Goal: Find specific page/section: Find specific page/section

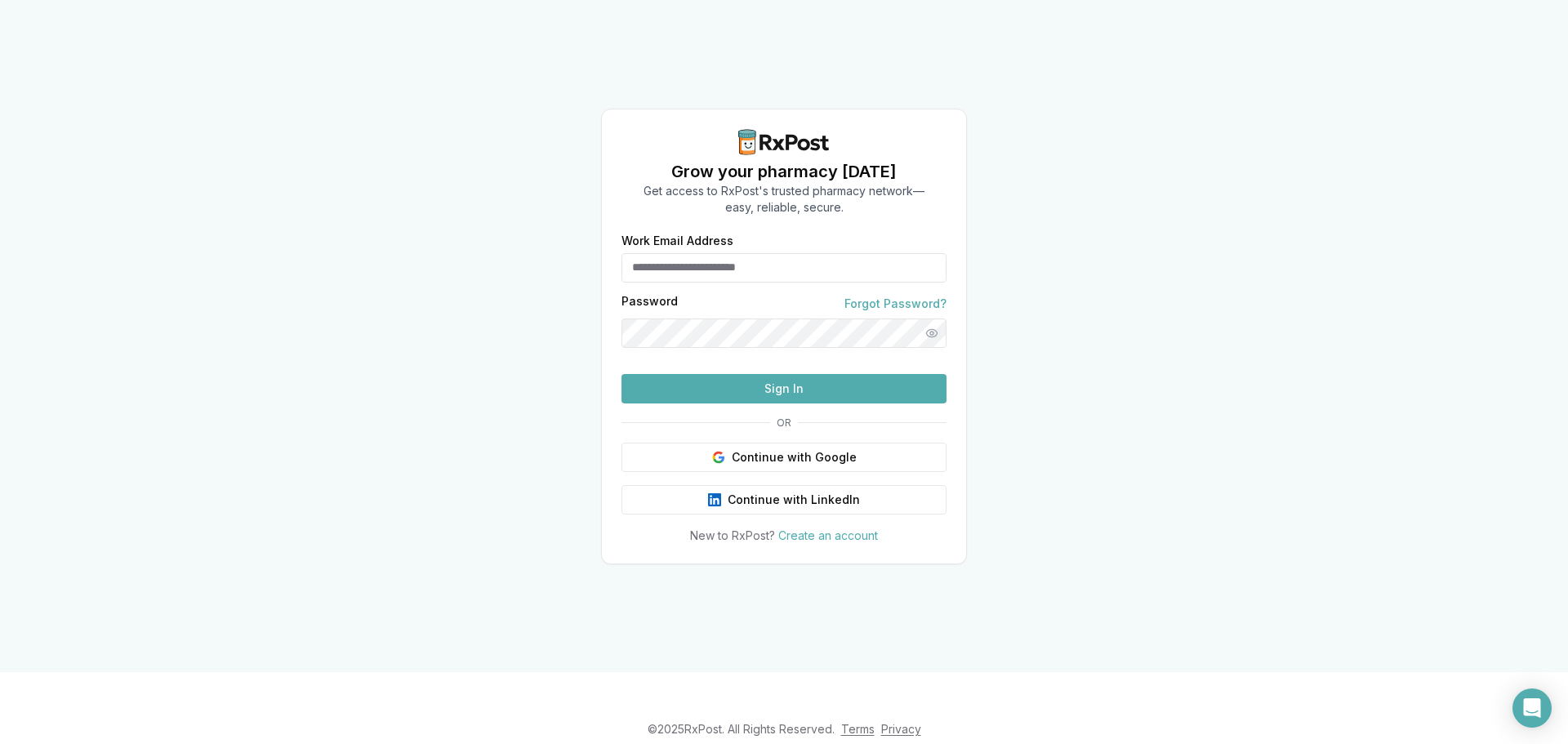
type input "**********"
click at [805, 404] on button "Sign In" at bounding box center [784, 388] width 325 height 30
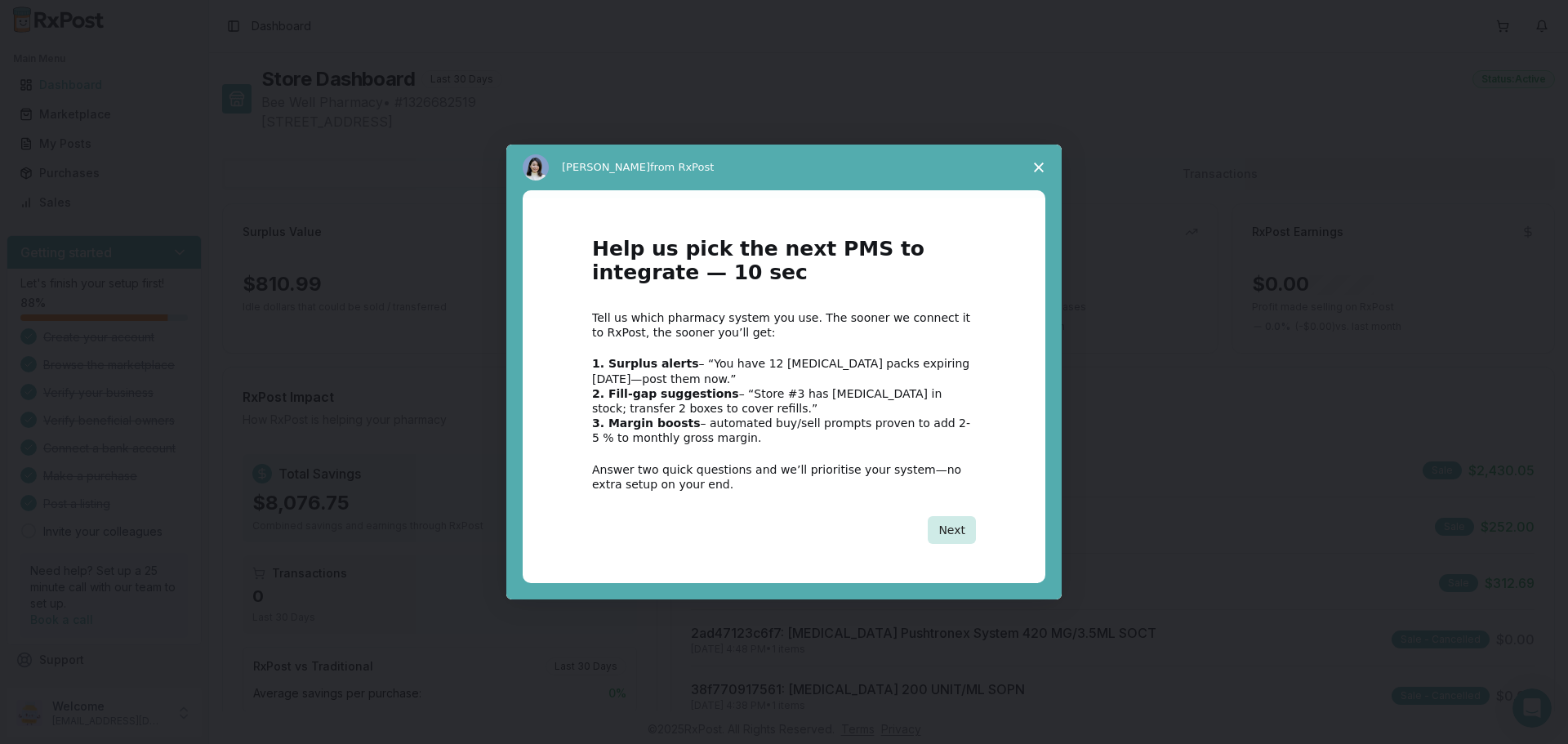
click at [971, 536] on button "Next" at bounding box center [952, 530] width 48 height 28
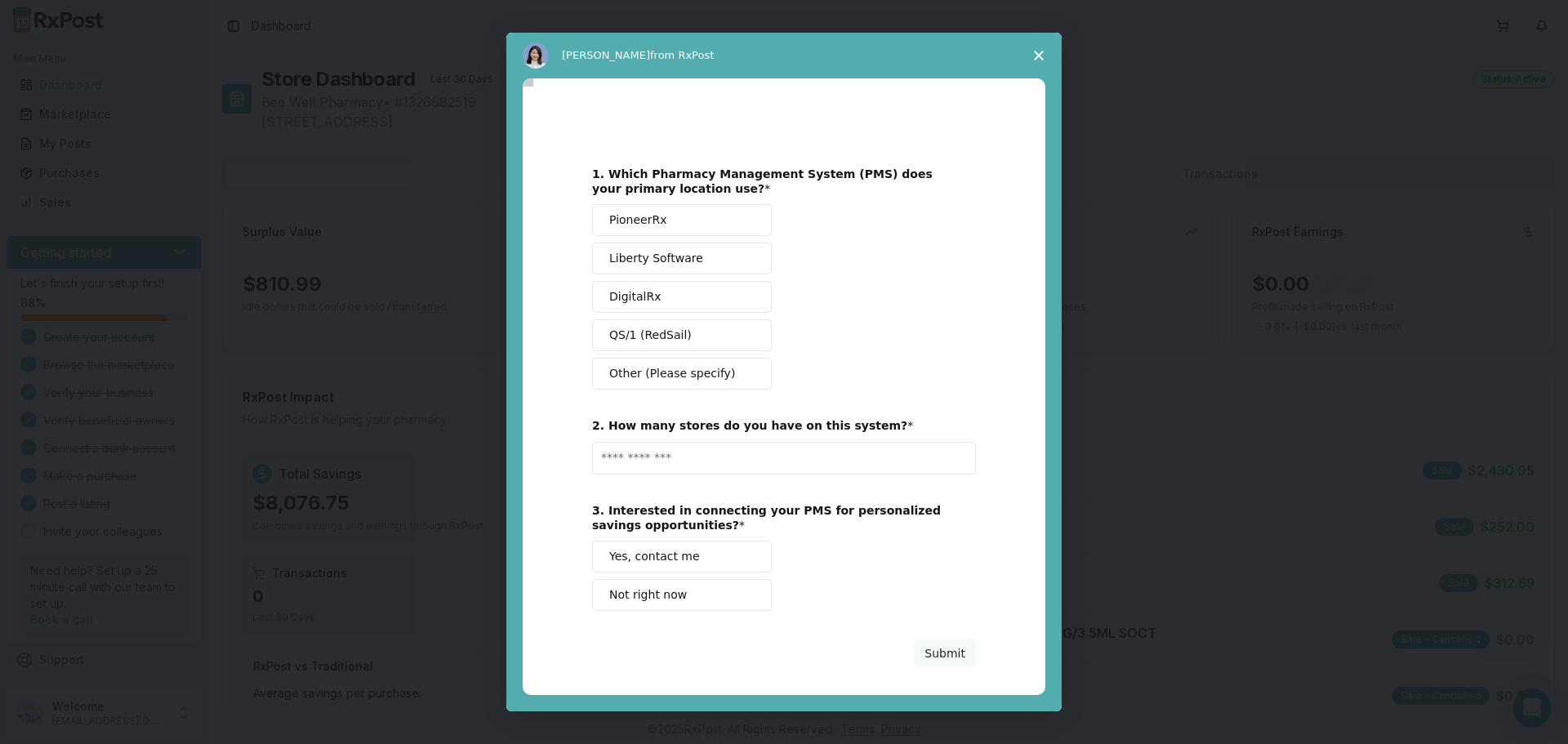
click at [672, 293] on button "DigitalRx" at bounding box center [682, 296] width 180 height 32
click at [690, 458] on input "Enter text..." at bounding box center [784, 459] width 384 height 33
type input "*"
click at [673, 597] on span "Not right now" at bounding box center [648, 595] width 78 height 17
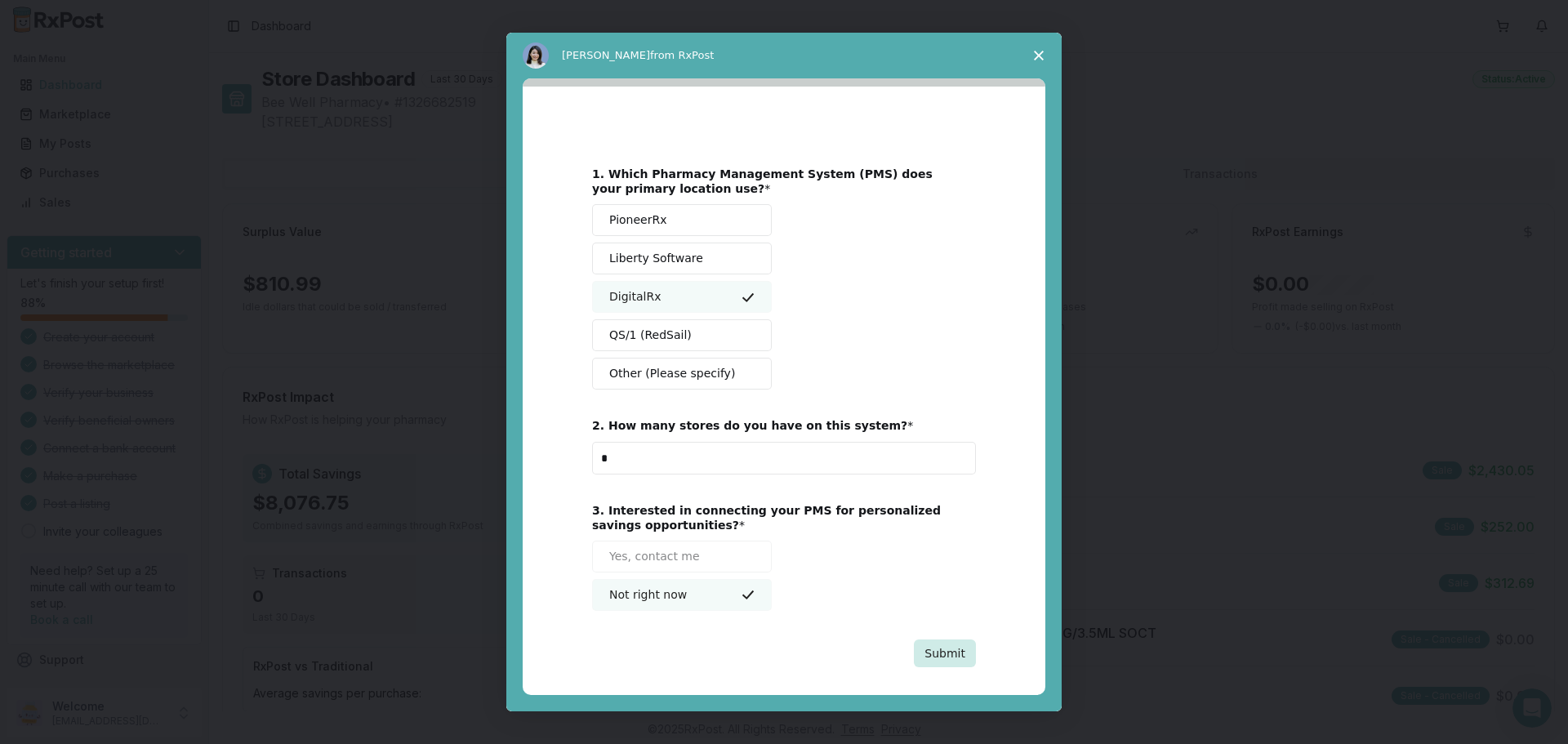
click at [958, 659] on button "Submit" at bounding box center [945, 653] width 62 height 28
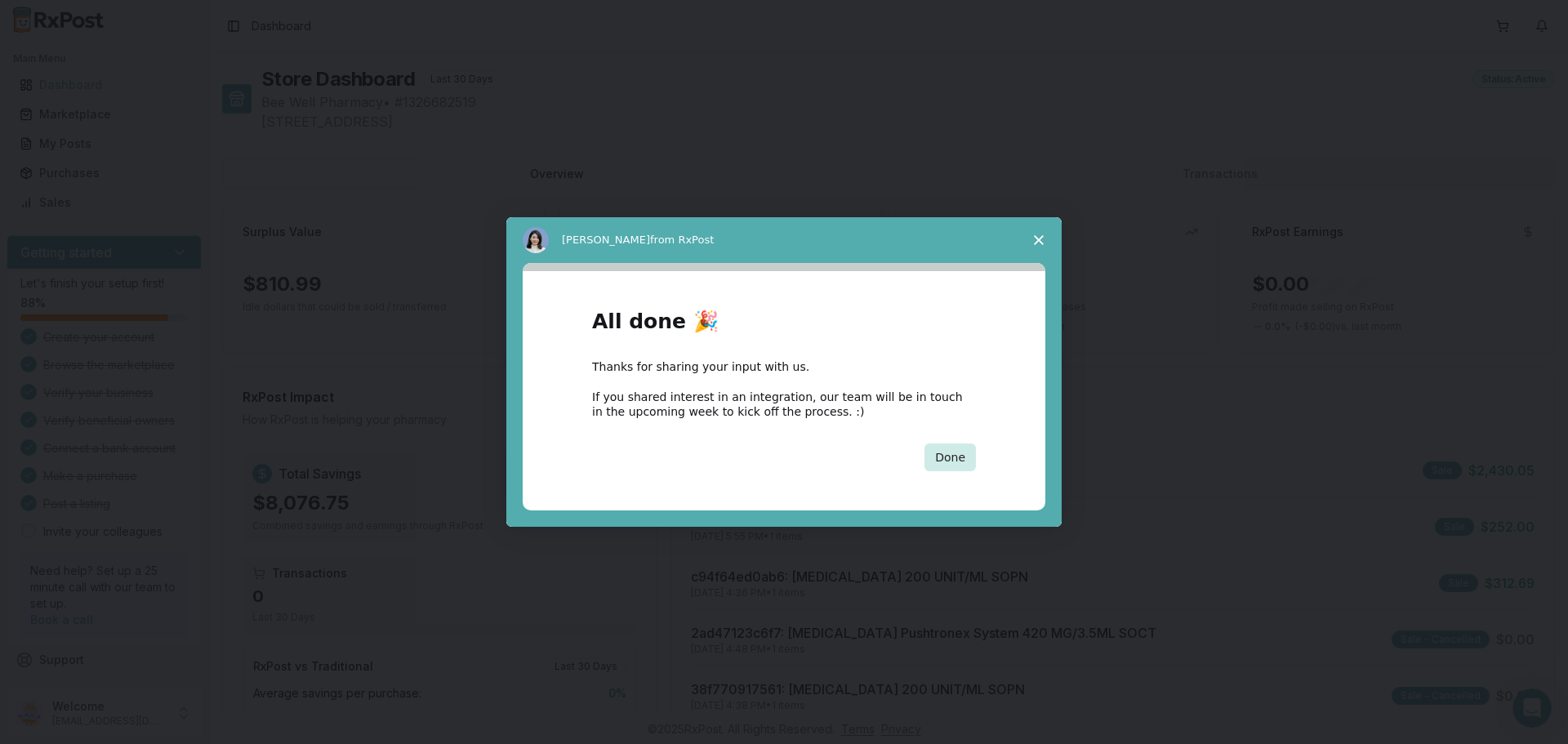
click at [940, 460] on button "Done" at bounding box center [951, 457] width 52 height 28
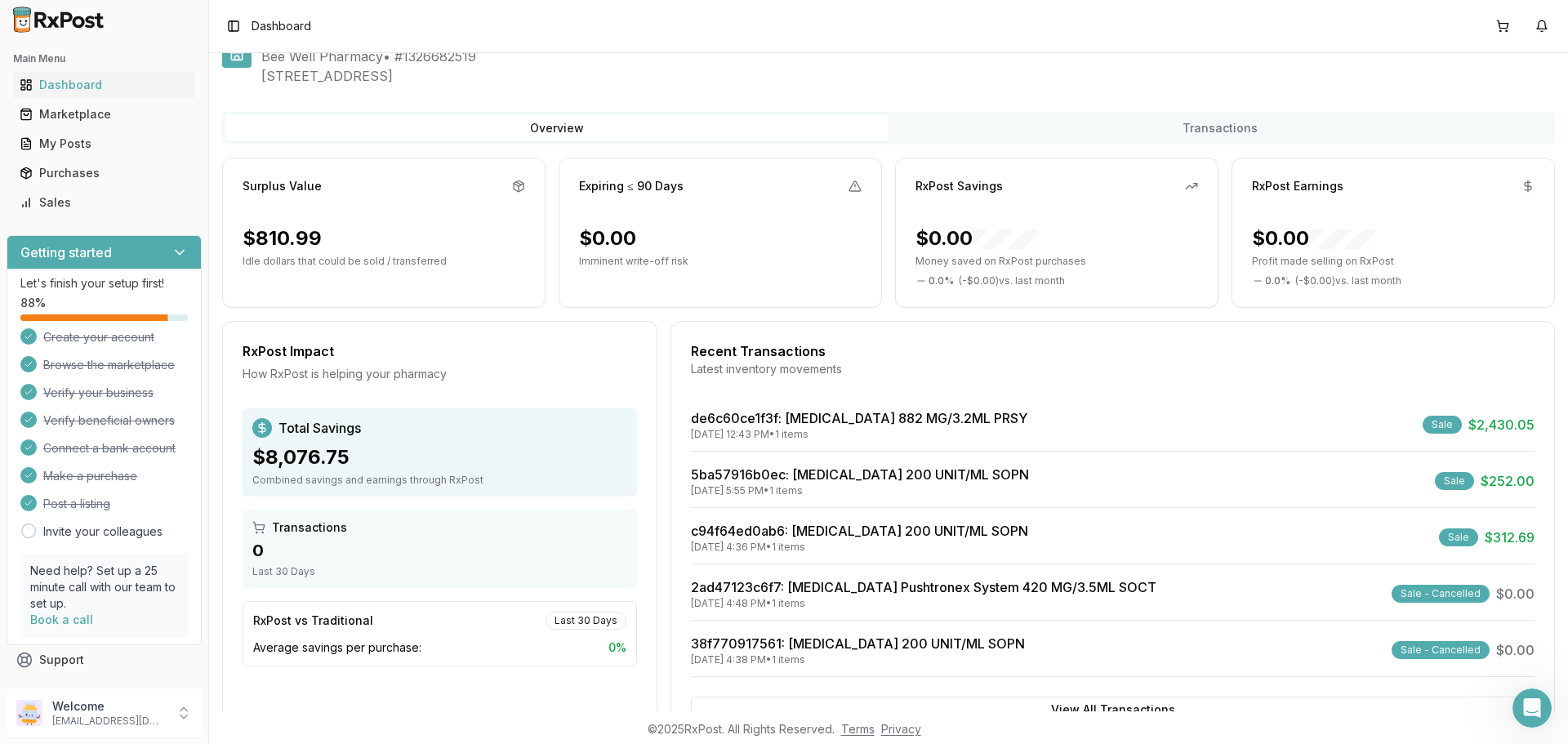
scroll to position [82, 0]
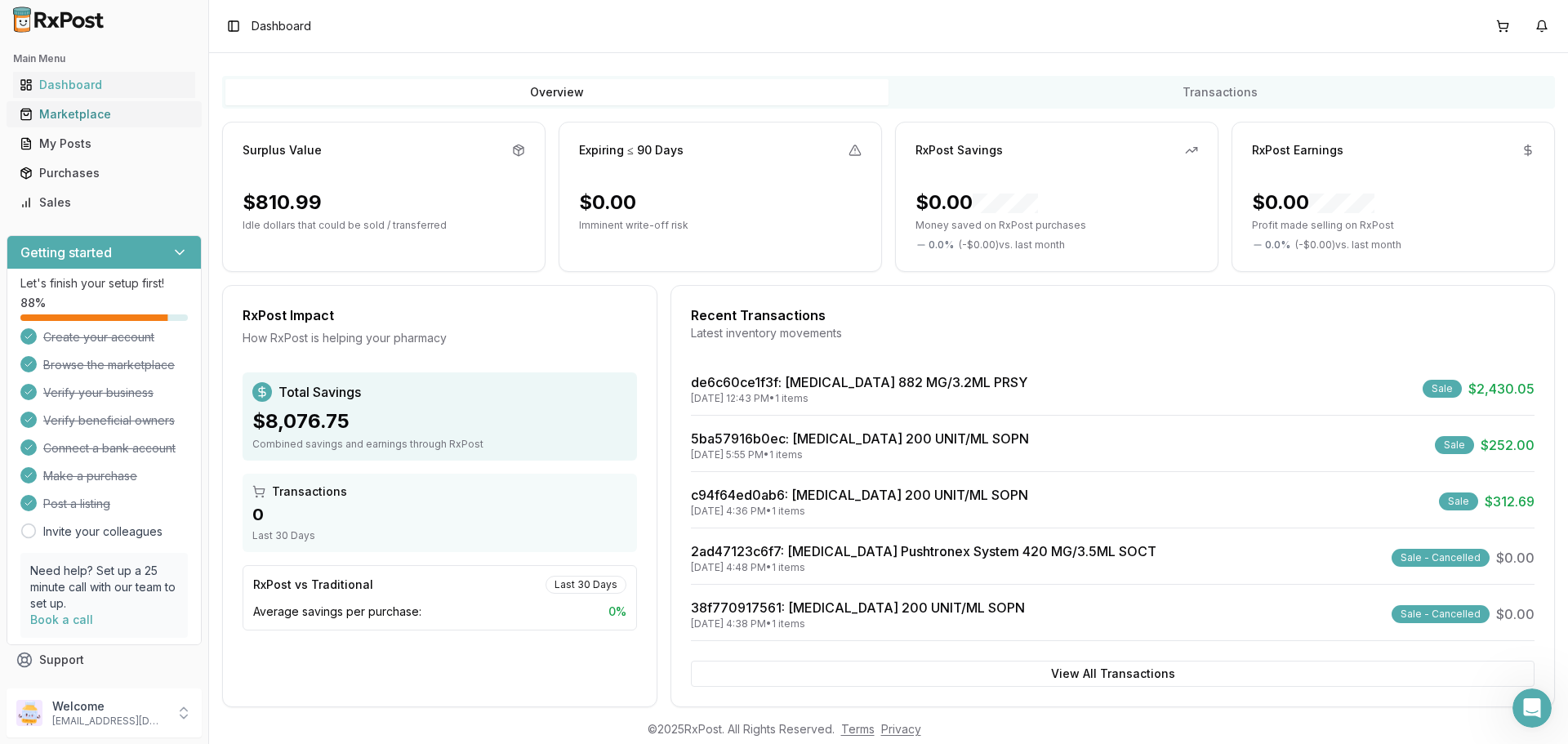
click at [79, 109] on div "Marketplace" at bounding box center [104, 113] width 169 height 16
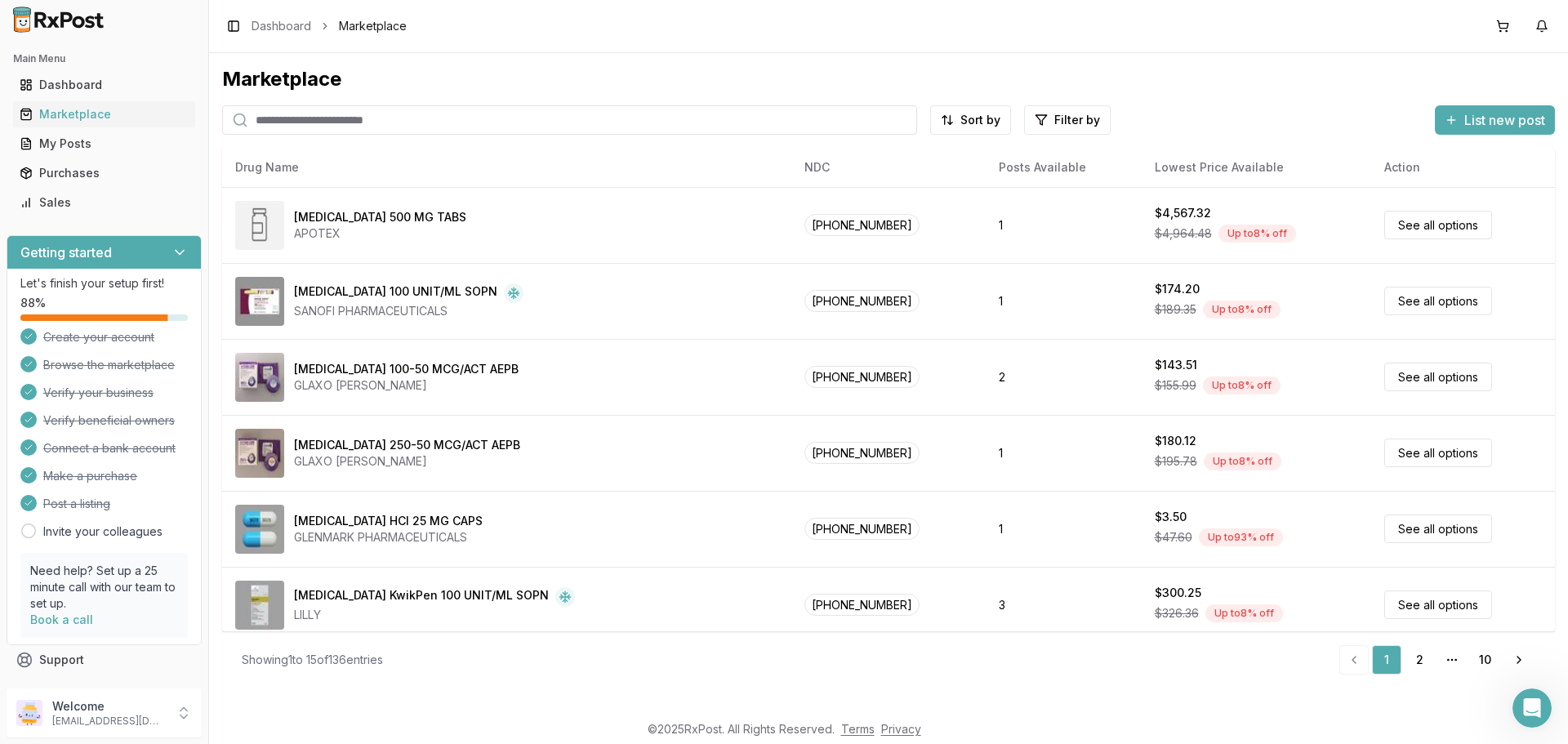
click at [383, 129] on input "search" at bounding box center [569, 120] width 695 height 30
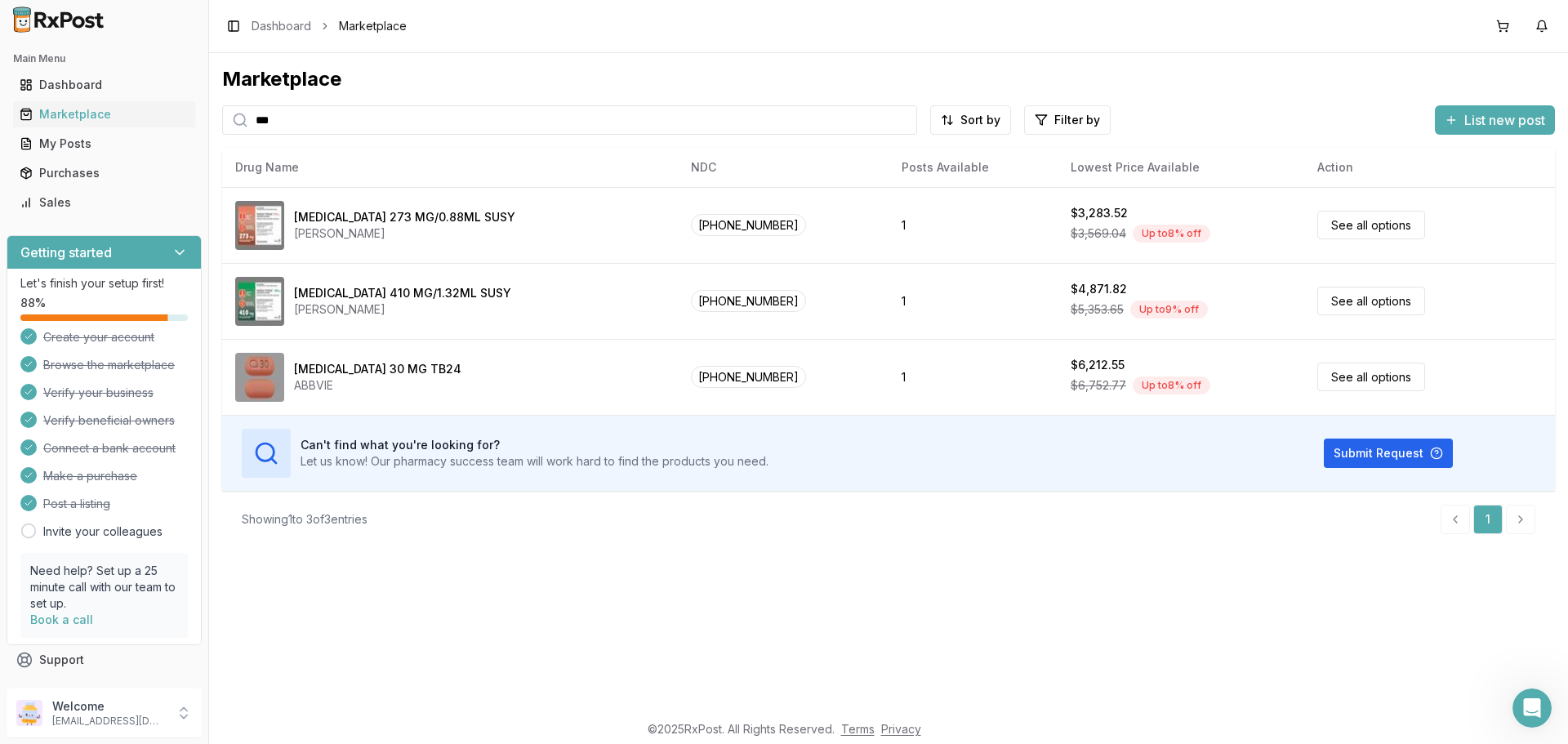
type input "***"
